Goal: Communication & Community: Answer question/provide support

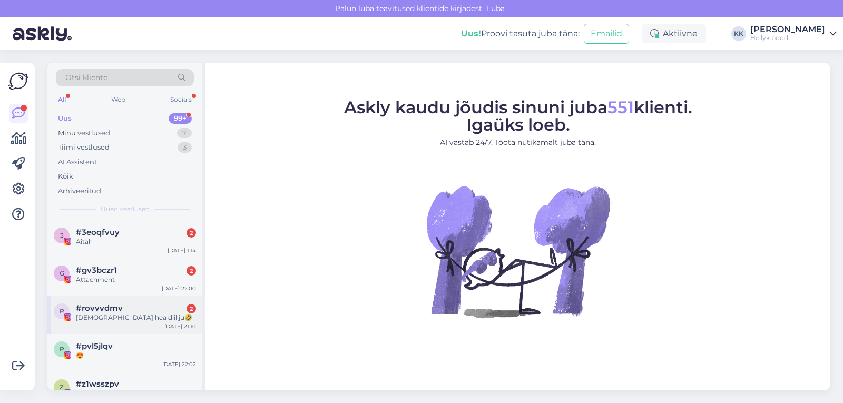
click at [110, 309] on span "#rovvvdmv" at bounding box center [99, 308] width 47 height 9
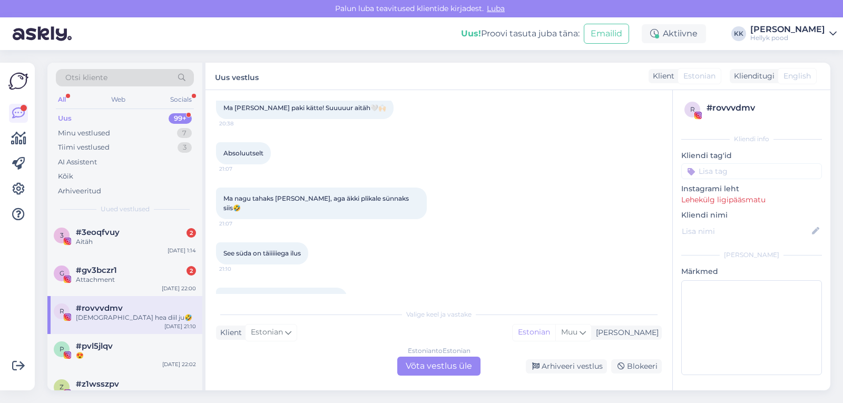
scroll to position [595, 0]
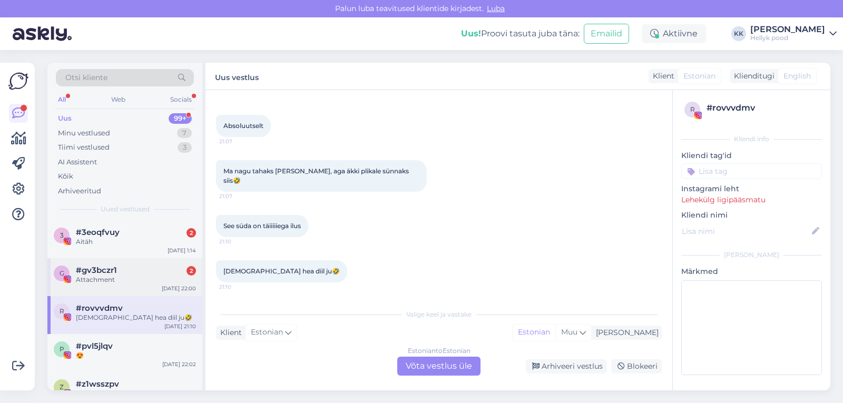
click at [118, 275] on div "Attachment" at bounding box center [136, 279] width 120 height 9
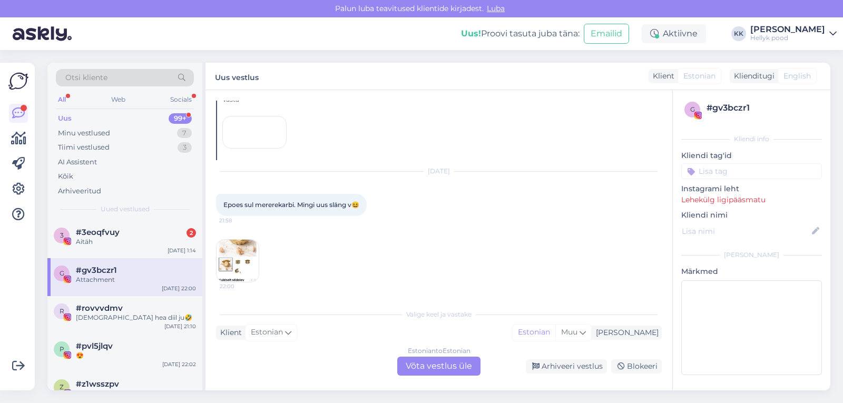
scroll to position [112, 0]
click at [423, 366] on div "Estonian to Estonian Võta vestlus üle" at bounding box center [438, 366] width 83 height 19
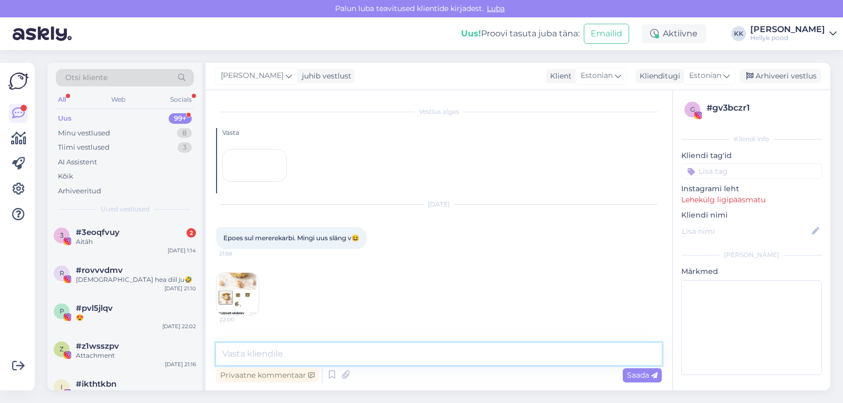
click at [269, 353] on textarea at bounding box center [439, 354] width 446 height 22
click at [318, 355] on textarea "Tere, aitäh märkamast. Parandasin apsaka ära." at bounding box center [439, 354] width 446 height 22
type textarea "Tere, aitäh märkamast! Parandasin apsaka ära."
click at [634, 375] on span "Saada" at bounding box center [642, 375] width 31 height 9
click at [638, 373] on span "Saada" at bounding box center [642, 375] width 31 height 9
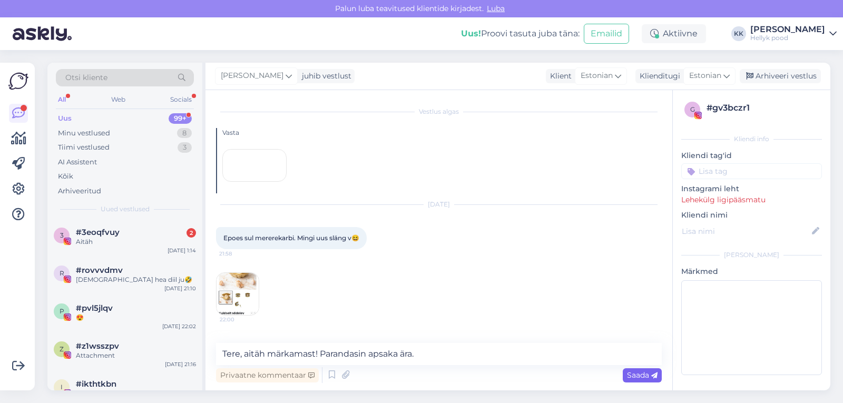
click at [637, 374] on span "Saada" at bounding box center [642, 375] width 31 height 9
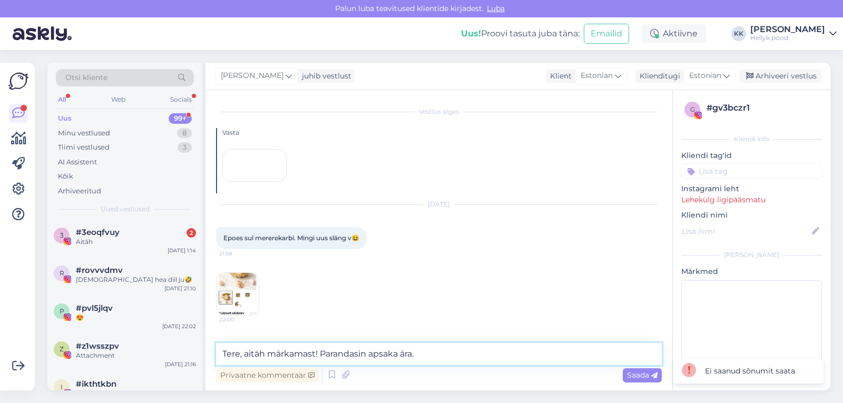
click at [453, 349] on textarea "Tere, aitäh märkamast! Parandasin apsaka ära." at bounding box center [439, 354] width 446 height 22
click at [80, 235] on span "#3eoqfvuy" at bounding box center [98, 232] width 44 height 9
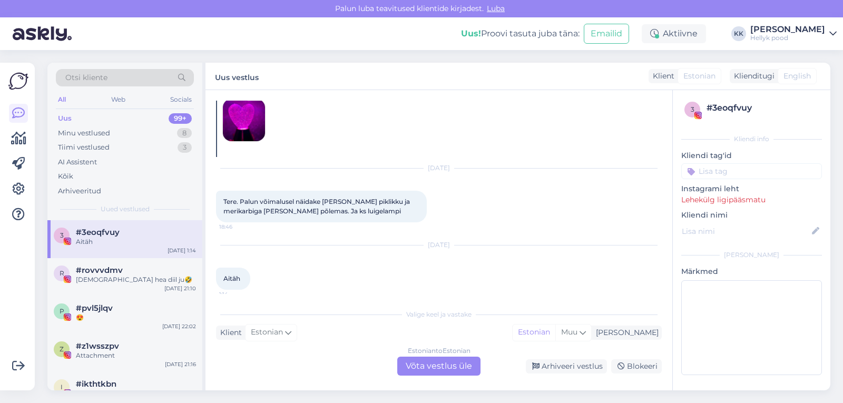
scroll to position [58, 0]
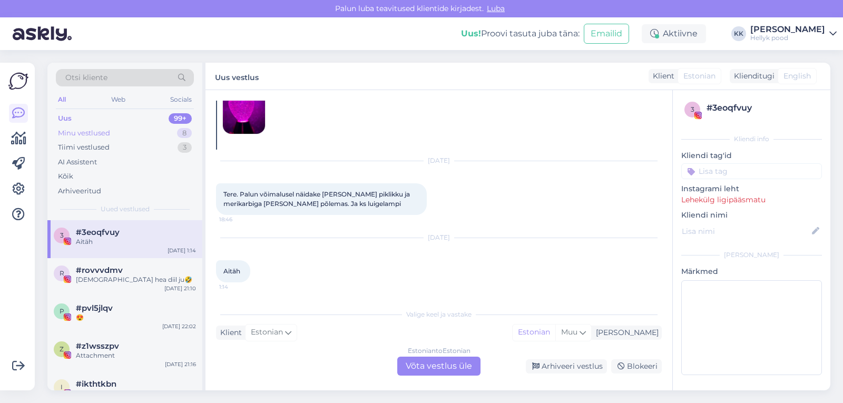
click at [93, 129] on div "Minu vestlused" at bounding box center [84, 133] width 52 height 11
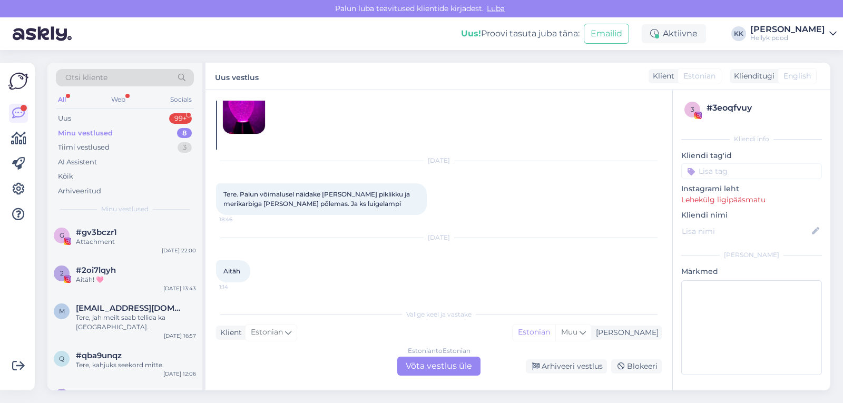
click at [63, 130] on div "Minu vestlused" at bounding box center [85, 133] width 55 height 11
click at [65, 117] on div "Uus" at bounding box center [64, 118] width 13 height 11
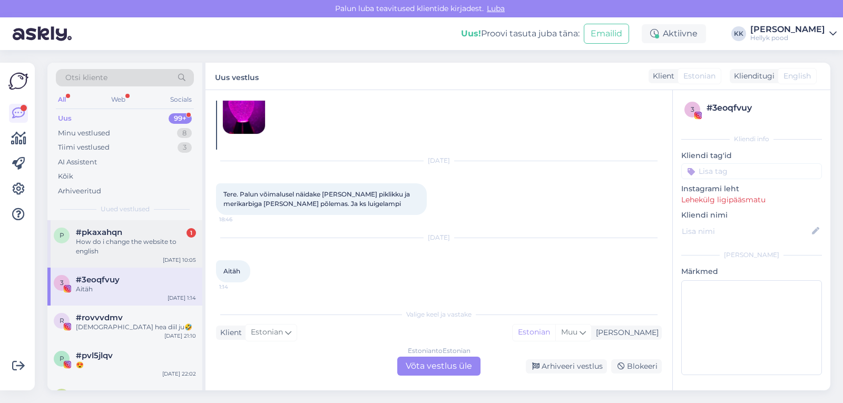
drag, startPoint x: 128, startPoint y: 237, endPoint x: 121, endPoint y: 240, distance: 7.8
click at [128, 237] on div "How do i change the website to english" at bounding box center [136, 246] width 120 height 19
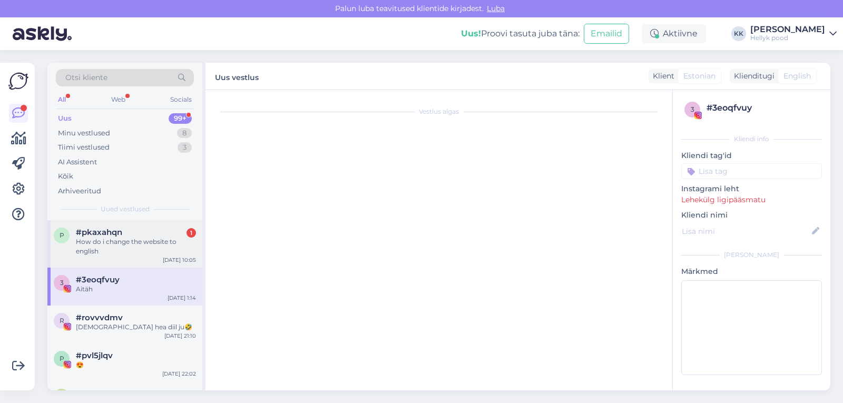
scroll to position [0, 0]
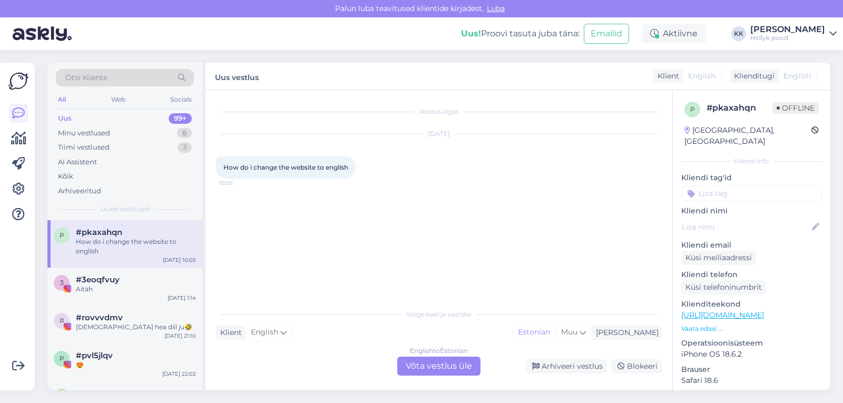
click at [441, 366] on div "English to Estonian Võta vestlus üle" at bounding box center [438, 366] width 83 height 19
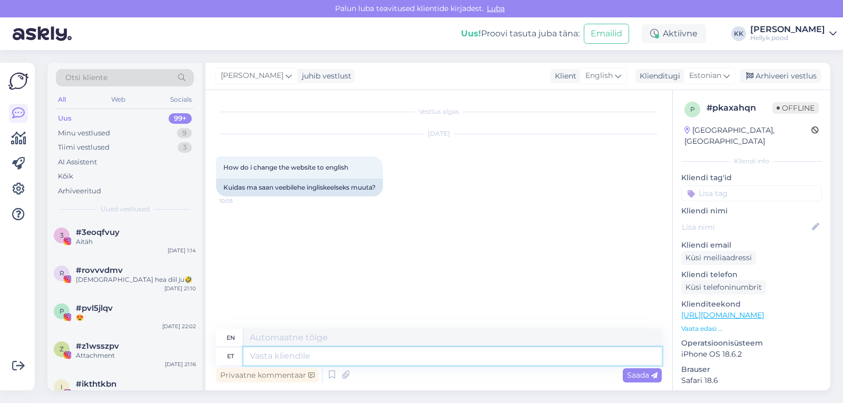
click at [299, 355] on textarea at bounding box center [453, 356] width 419 height 18
type textarea "Tere,"
type textarea "Hello,"
type textarea "Tere, lehel"
type textarea "Hello, on the page"
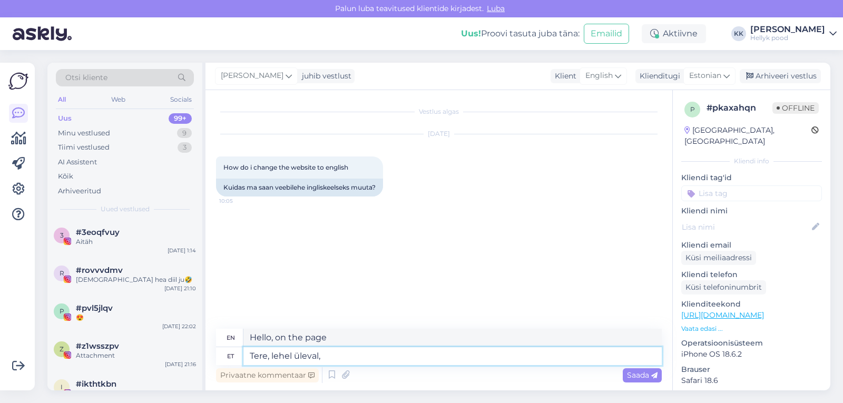
type textarea "Tere, lehel üleval,"
type textarea "Hello, top of the page,"
type textarea "Tere, lehel üleval, [PERSON_NAME]"
type textarea "Hello, top right of the page"
type textarea "Tere, lehel üleval, [PERSON_NAME] pool"
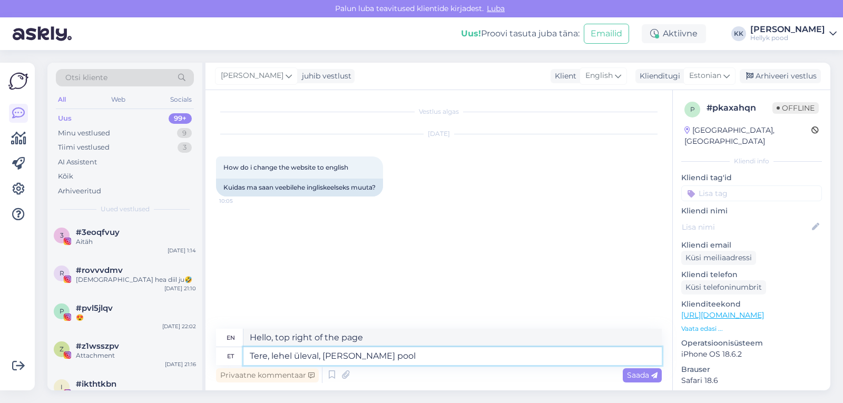
type textarea "Hello, at the top of the page, on the right side"
type textarea "Tere, lehel üleval, [PERSON_NAME] pool on"
type textarea "Hello, at the top of the page, on the right side, there is"
type textarea "Tere, lehel üleval, [PERSON_NAME] pool on kee"
type textarea "Hello, at the top of the page, on the right side, there is a"
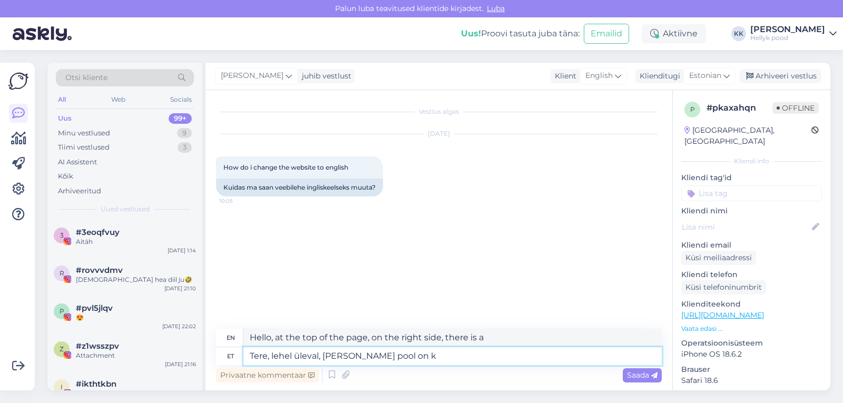
type textarea "Tere, lehel üleval, [PERSON_NAME] pool on"
type textarea "Hello, at the top of the page, on the right side, there is"
type textarea "Tere, lehel üleval, [PERSON_NAME] pool"
type textarea "Hello, at the top of the page, on the right side"
click at [271, 356] on textarea "Tere, lehel üleval, [PERSON_NAME] pool" at bounding box center [453, 356] width 419 height 18
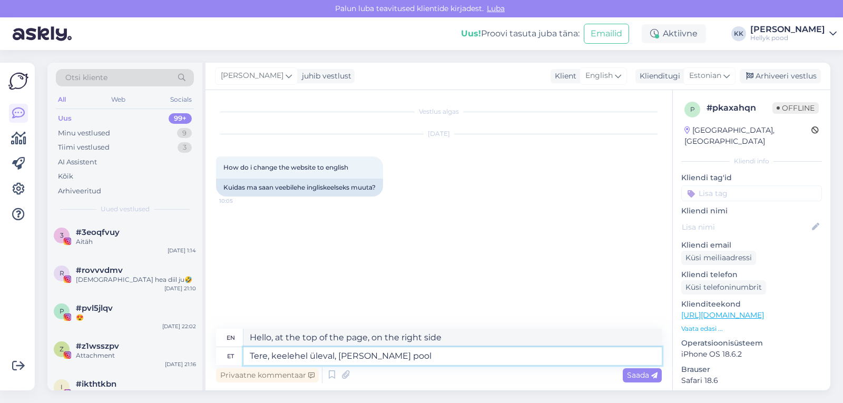
type textarea "Tere, keellehel üleval, [PERSON_NAME] pool"
type textarea "Hello, on the right side, above."
type textarea "Tere, keelelehel üleval, [PERSON_NAME] pool"
type textarea "Hello, someone up there, on the right."
type textarea "Tere, [PERSON_NAME] üleval, [PERSON_NAME] pool"
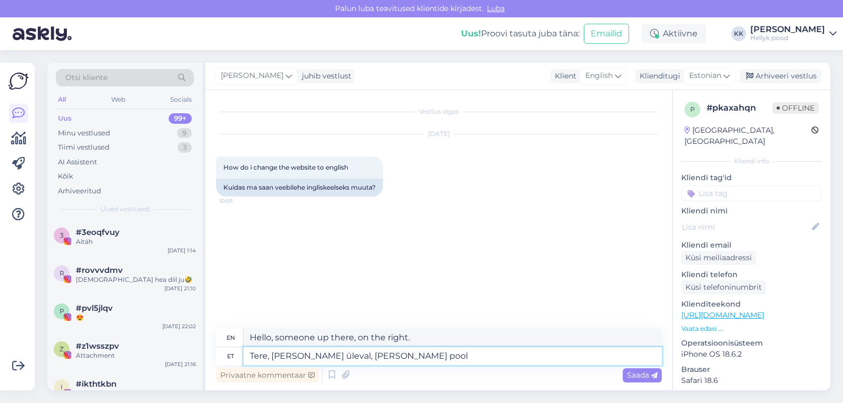
type textarea "Hello, tongue ring on top, on the right side"
type textarea "Tere, keele vlehel üleval, [PERSON_NAME] pool"
type textarea "Hello, language is at the top of the page, on the right side"
type textarea "Tere, keele vallehel üleval, [PERSON_NAME] pool"
type textarea "Hello, on the left side of the tongue, on the right side"
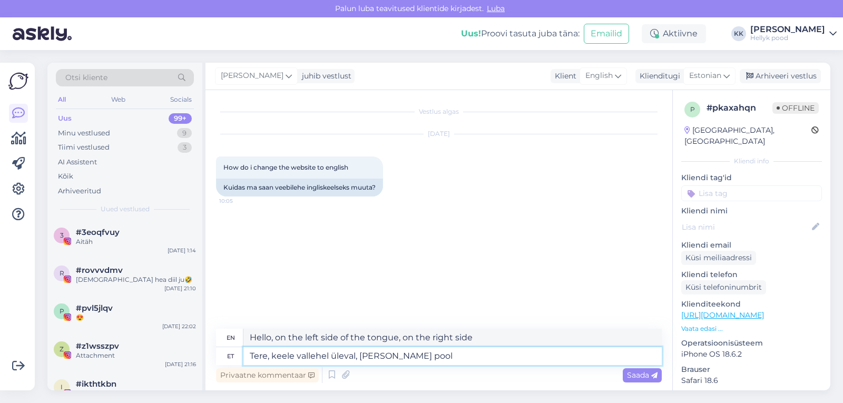
type textarea "Tere, keele valilehel üleval, [PERSON_NAME] pool"
type textarea "Hello, on the left side of the tongue, up on the right side"
type textarea "Tere, keele valim lehel üleval, [PERSON_NAME] pool"
type textarea "Hello, the language sample is at the top of the page, on the right side."
type textarea "Tere, keele valilehel üleval, [PERSON_NAME] pool"
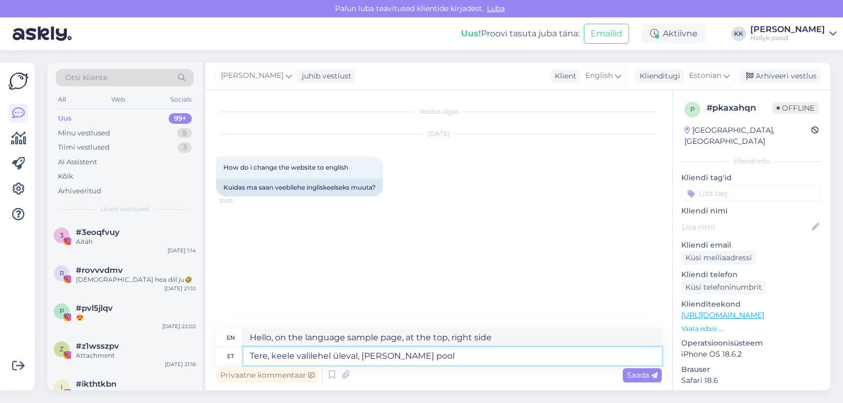
type textarea "Hello, on the language selection page, at the top, right"
type textarea "Tere, keele valik lehel üleval, [PERSON_NAME] pool"
type textarea "Hello, language selection at the top of the page, on the right side"
type textarea "Tere, keele valik onlehel üleval, [PERSON_NAME] pool"
type textarea "Hello, the language selection is at the top of the page, on the right side."
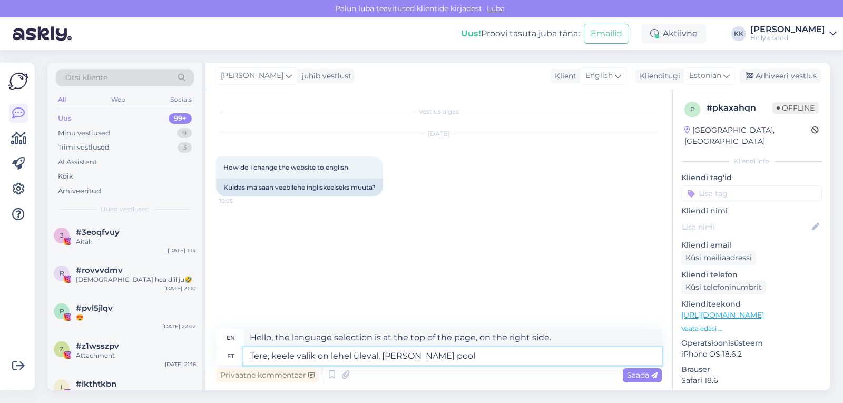
click at [450, 360] on textarea "Tere, keele valik on lehel üleval, [PERSON_NAME] pool" at bounding box center [453, 356] width 419 height 18
type textarea "Tere, keele valik on lehel üleval, [PERSON_NAME] pool. V"
type textarea "Hello, the language selection is at the top of the page, on the right."
type textarea "Tere, keele valik on lehel üleval, [PERSON_NAME] pool. Vajutage so"
type textarea "Hello, the language selection is at the top of the page, on the right. Press"
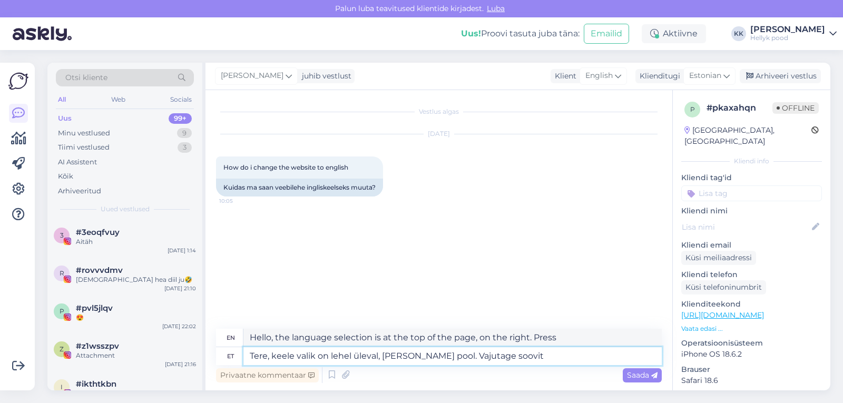
type textarea "Tere, keele valik on lehel üleval, [PERSON_NAME] pool. Vajutage soovitu"
type textarea "Hello, the language selection is at the top of the page, on the right. Click on…"
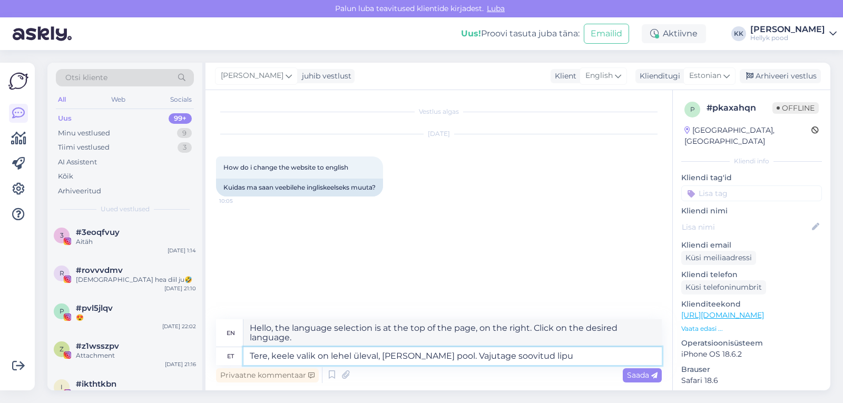
type textarea "Tere, keele valik on lehel üleval, [PERSON_NAME] pool. Vajutage soovitud lipul"
type textarea "Hello, the language selection is at the top of the page, on the right. Click on…"
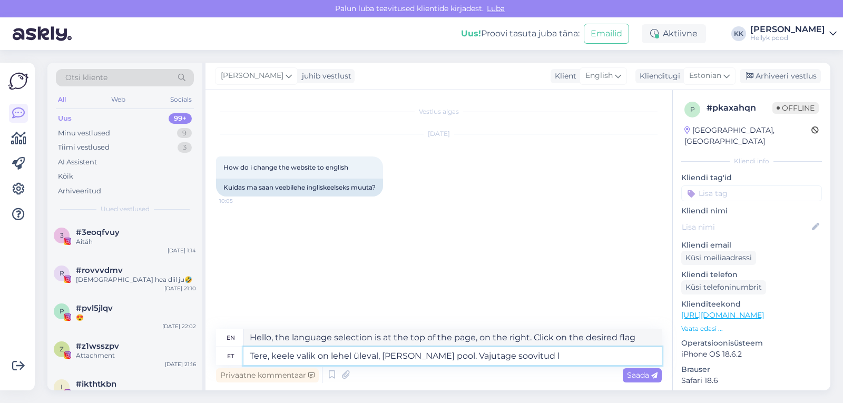
type textarea "Tere, keele valik on lehel üleval, [PERSON_NAME] pool. Vajutage soovitud"
type textarea "Hello, the language selection is at the top of the page, on the right. Click on…"
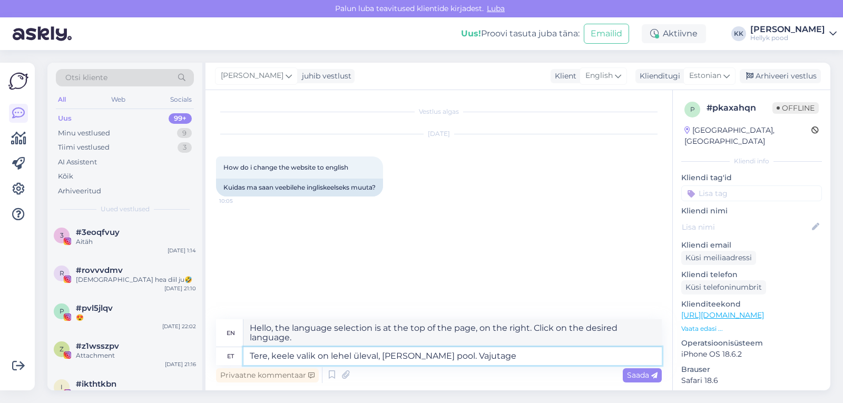
type textarea "Tere, keele valik on lehel üleval, [PERSON_NAME] pool. Vajutag"
type textarea "Hello, the language selection is at the top of the page, on the right. Press"
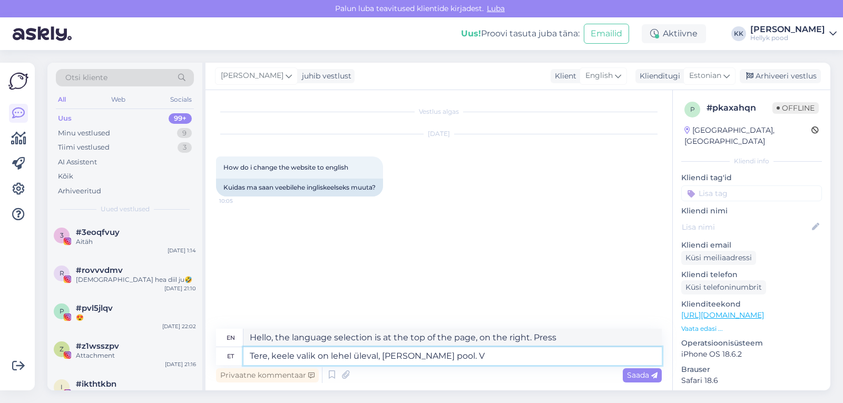
type textarea "Tere, keele valik on lehel üleval, [PERSON_NAME] pool."
type textarea "Hello, the language selection is at the top of the page, on the right."
type textarea "Tere, keele valik on lehel üleval, [PERSON_NAME] pool."
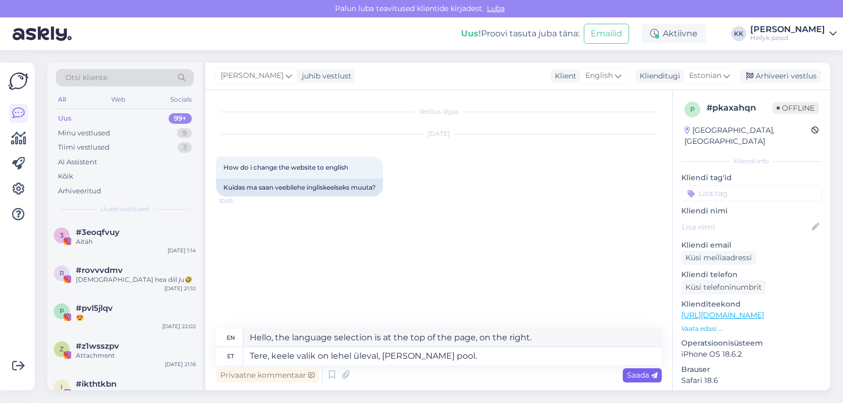
click at [638, 374] on span "Saada" at bounding box center [642, 375] width 31 height 9
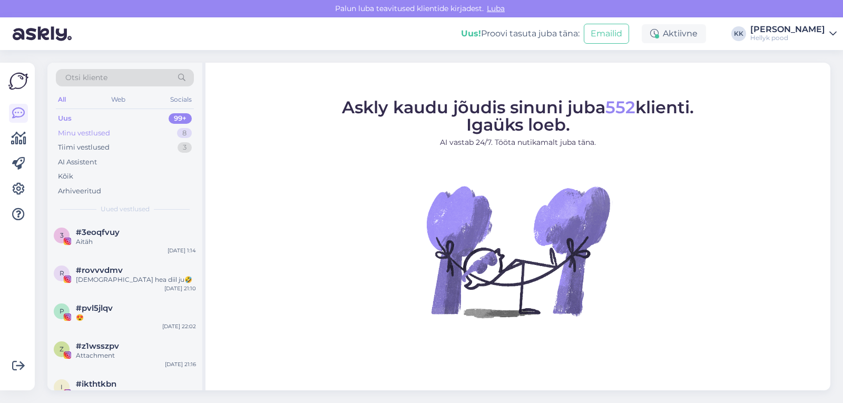
click at [82, 134] on div "Minu vestlused" at bounding box center [84, 133] width 52 height 11
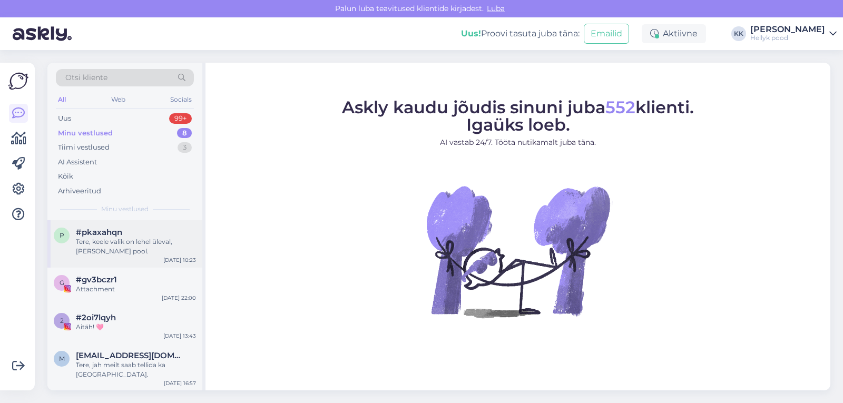
click at [108, 240] on div "Tere, keele valik on lehel üleval, [PERSON_NAME] pool." at bounding box center [136, 246] width 120 height 19
